Goal: Task Accomplishment & Management: Manage account settings

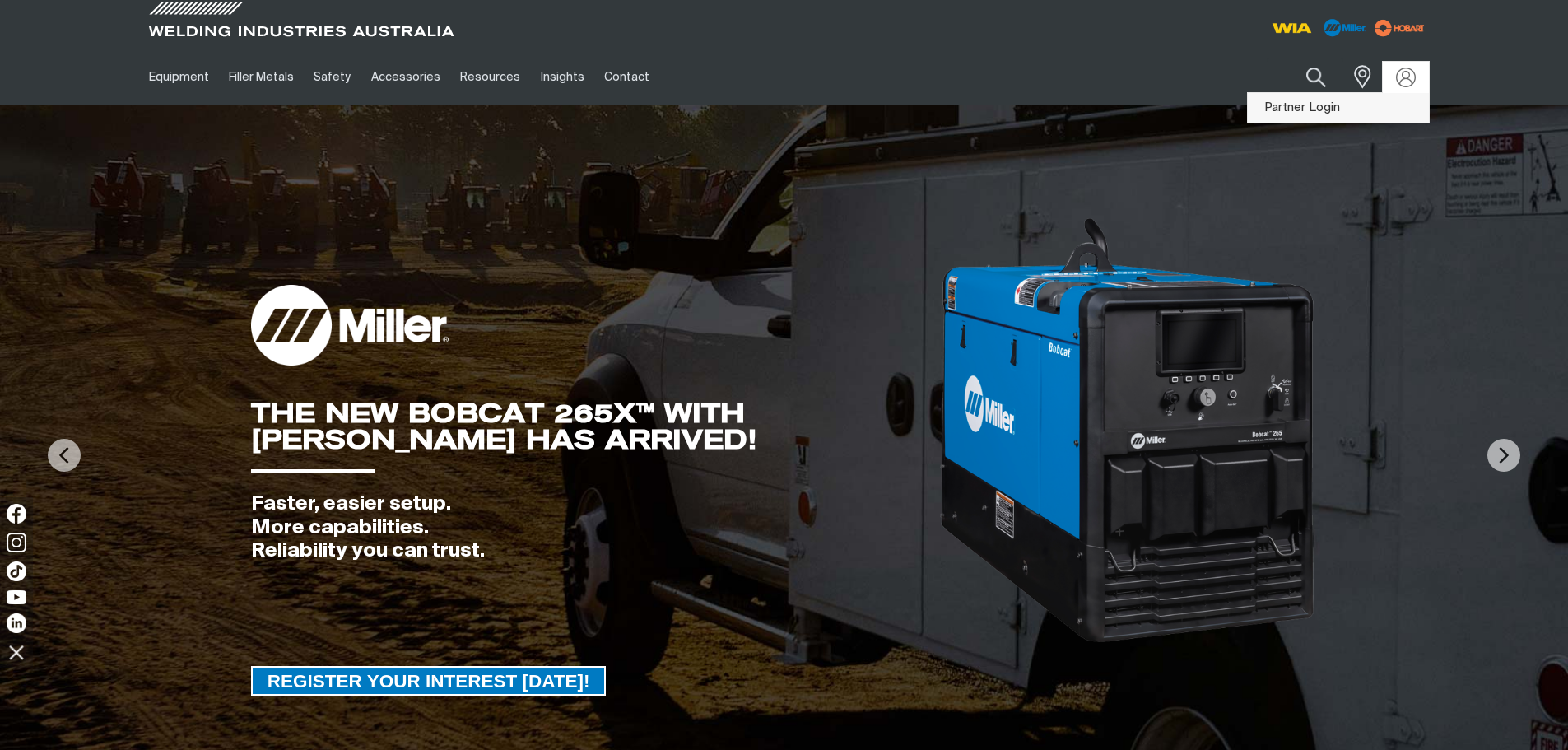
click at [1307, 103] on link "Partner Login" at bounding box center [1338, 107] width 181 height 30
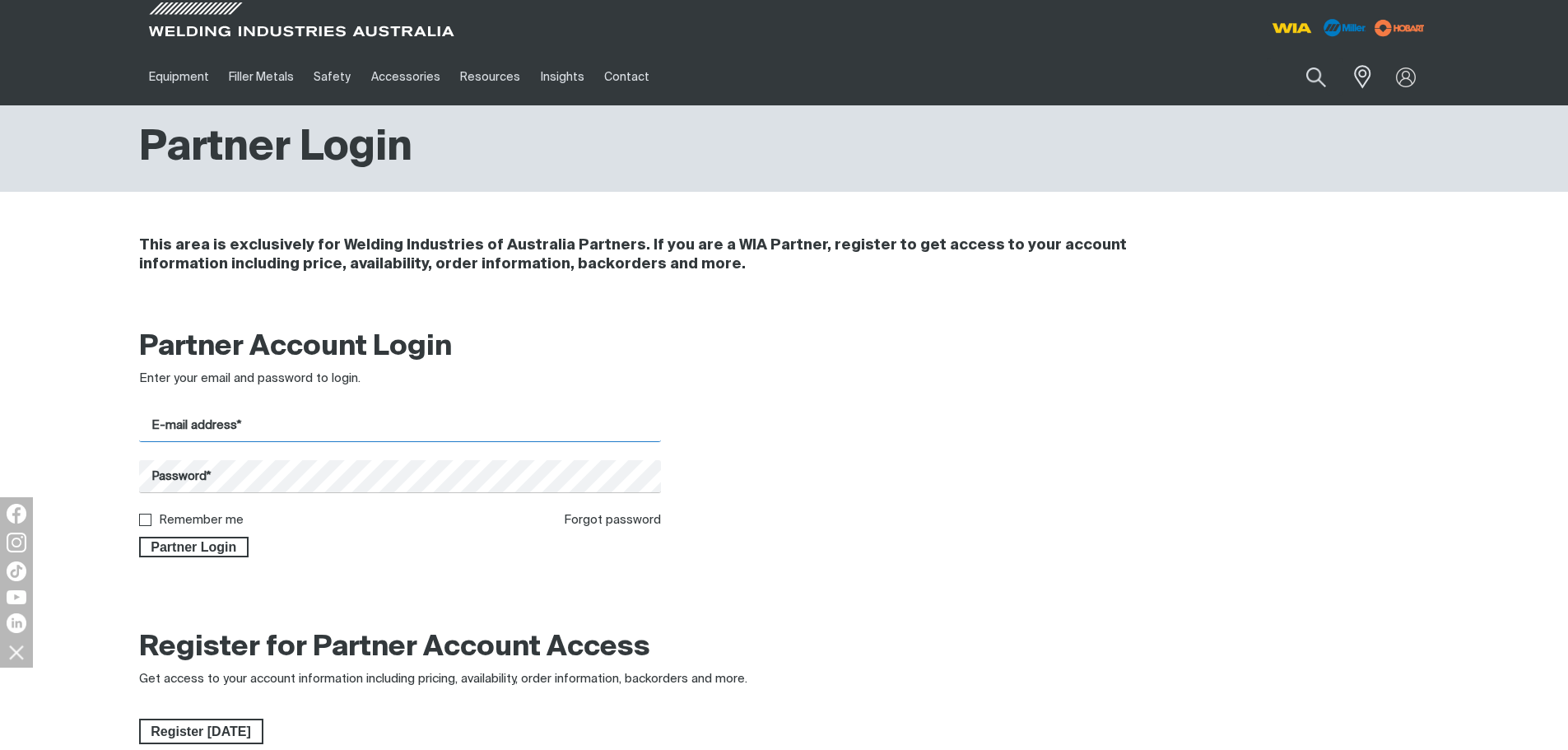
click at [188, 438] on input "E-mail address*" at bounding box center [400, 425] width 522 height 32
type input "[EMAIL_ADDRESS][DOMAIN_NAME]"
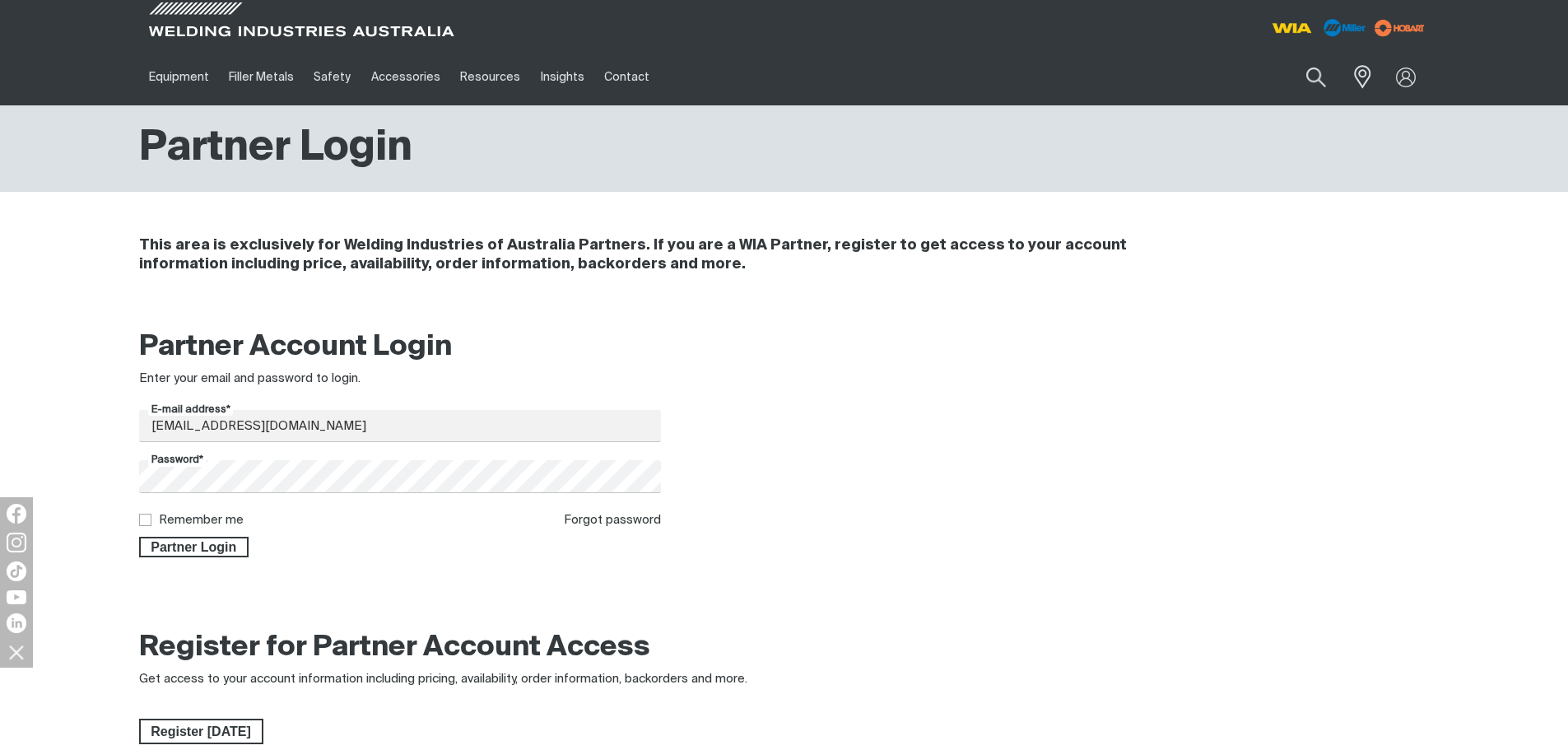
click at [145, 523] on input "Remember me" at bounding box center [145, 519] width 11 height 11
checkbox input "true"
click at [159, 550] on span "Partner Login" at bounding box center [195, 548] width 107 height 22
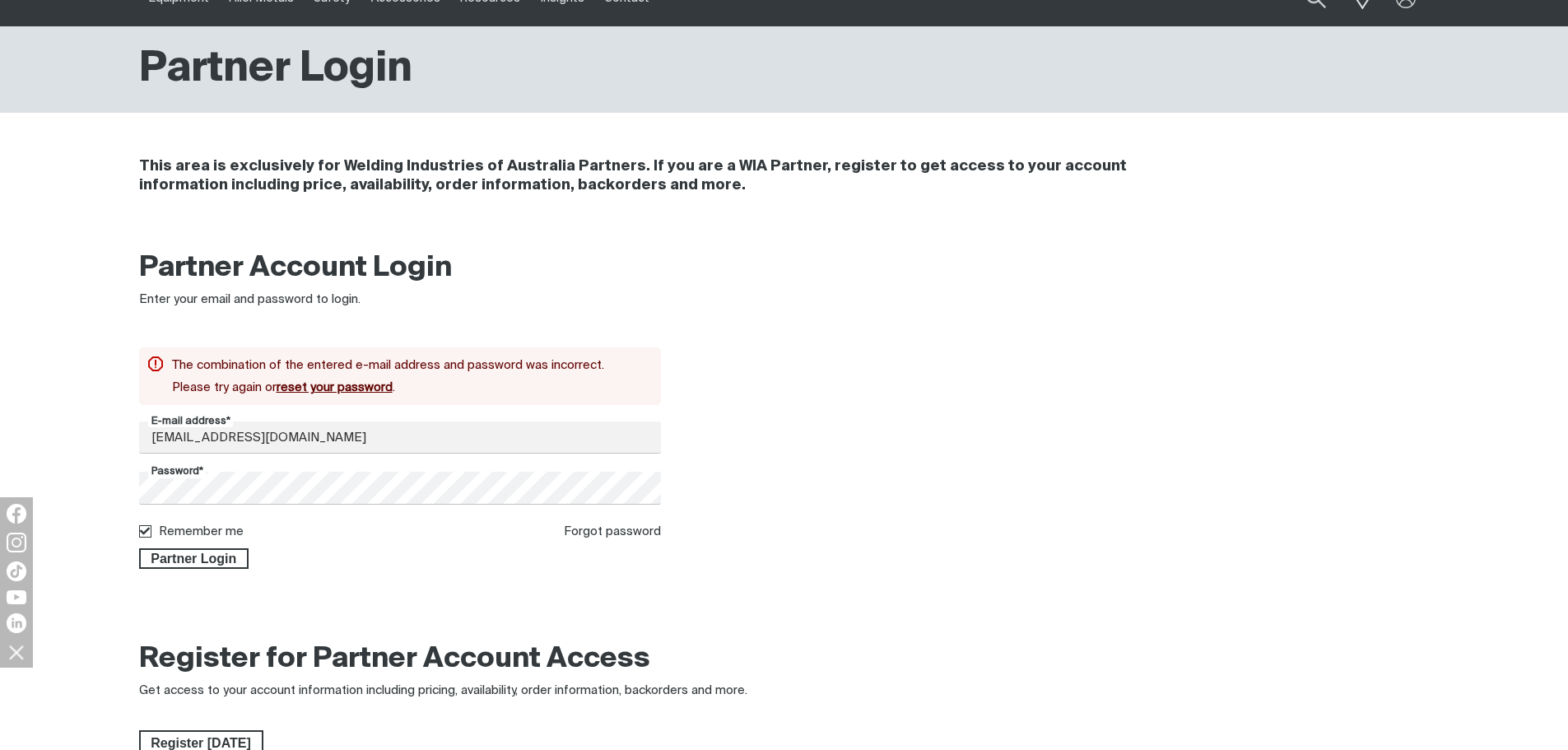
scroll to position [80, 0]
click at [97, 479] on div "Partner Account Login Enter your email and password to login. The combination o…" at bounding box center [784, 413] width 1568 height 350
click at [120, 487] on div "Partner Account Login Enter your email and password to login. The combination o…" at bounding box center [784, 413] width 1568 height 350
click at [239, 556] on span "Partner Login" at bounding box center [195, 558] width 107 height 22
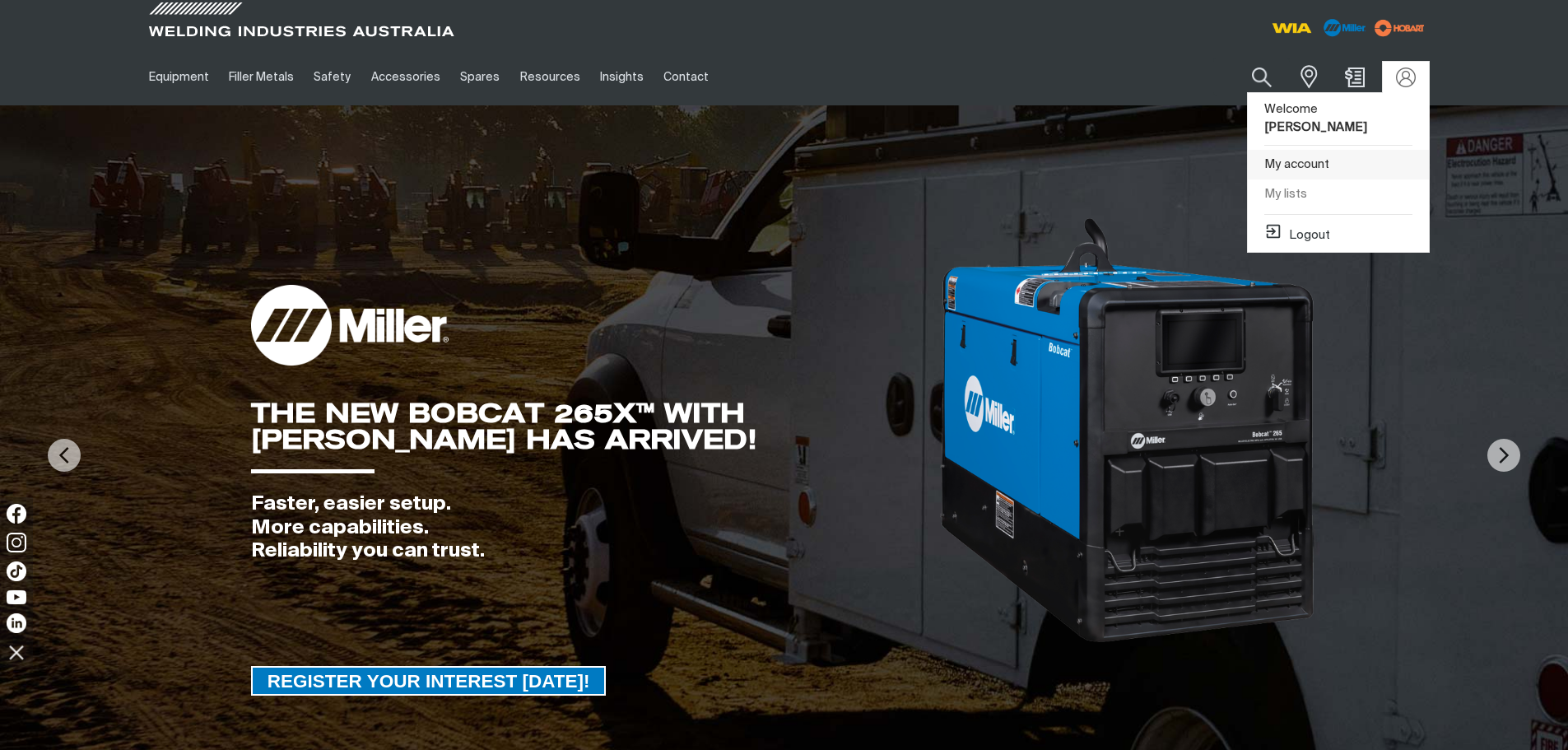
click at [1282, 168] on link "My account" at bounding box center [1338, 165] width 181 height 30
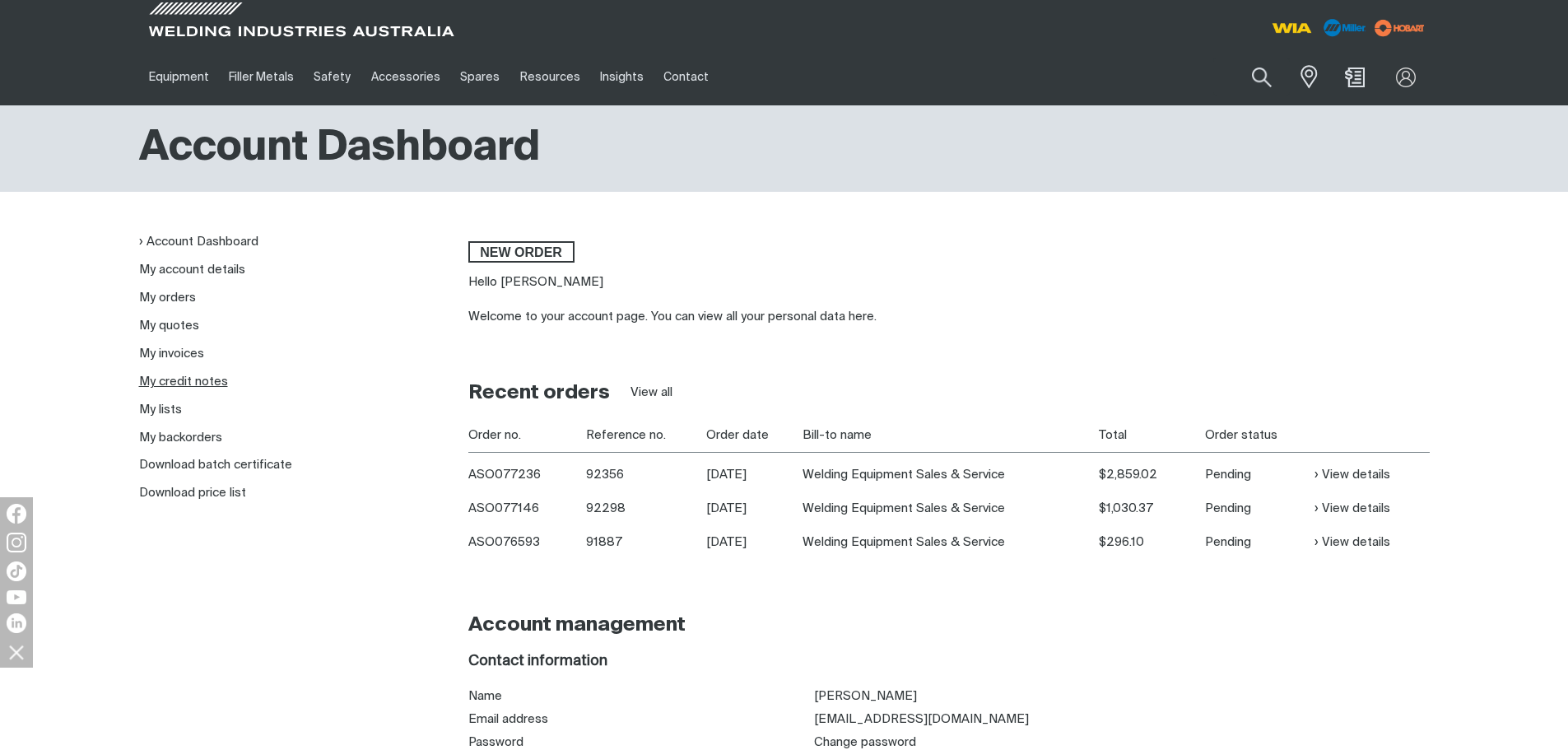
click at [214, 383] on link "My credit notes" at bounding box center [184, 381] width 89 height 13
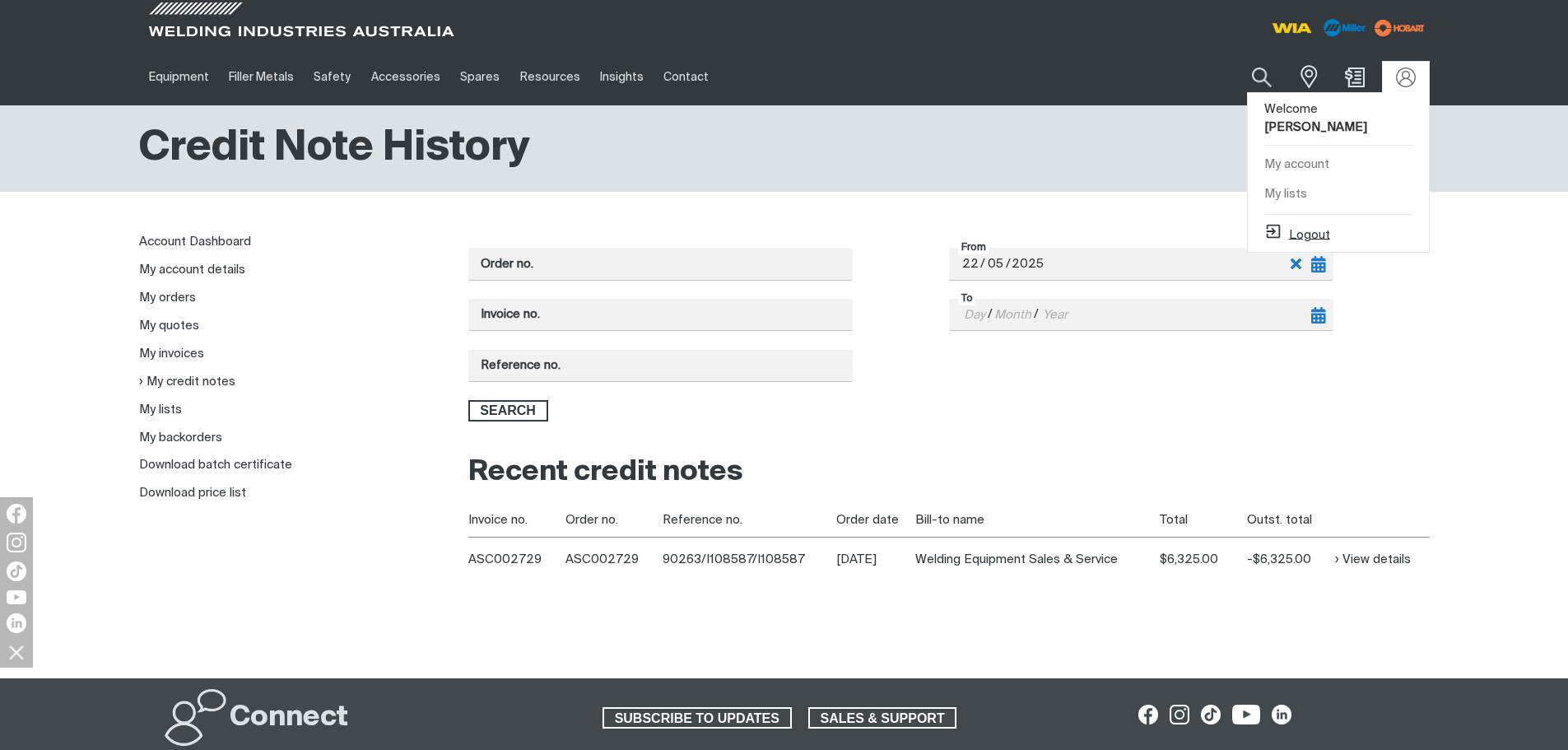
click at [1280, 240] on icon at bounding box center [1273, 231] width 19 height 19
